Goal: Find specific page/section

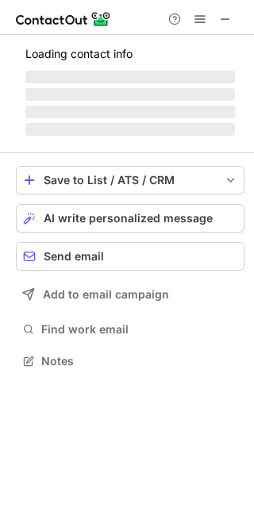
scroll to position [351, 254]
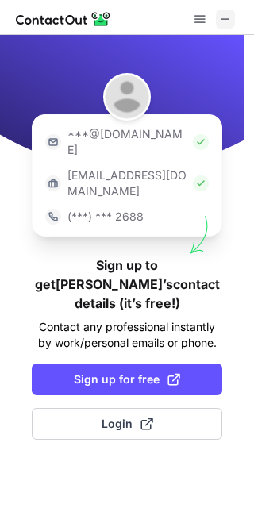
click at [226, 25] on span at bounding box center [225, 19] width 13 height 13
